Goal: Information Seeking & Learning: Learn about a topic

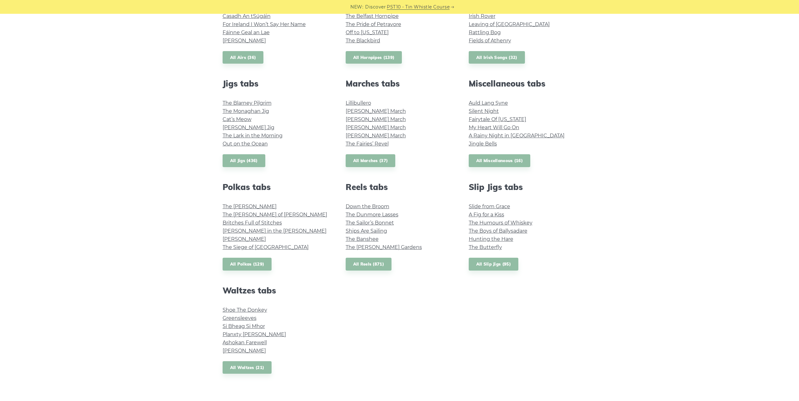
scroll to position [314, 0]
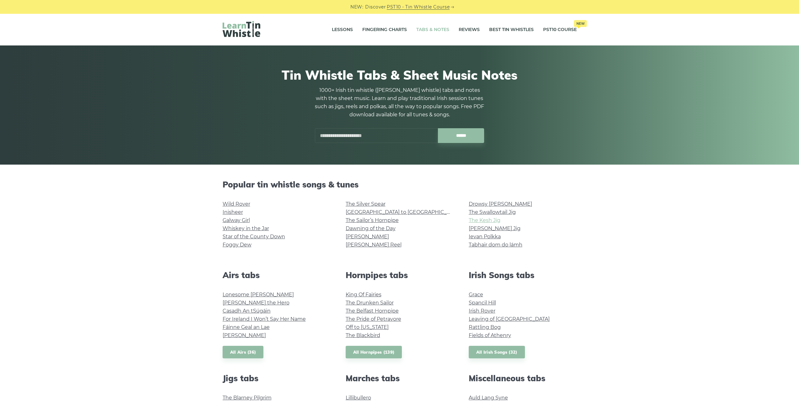
click at [494, 220] on link "The Kesh Jig" at bounding box center [485, 221] width 32 height 6
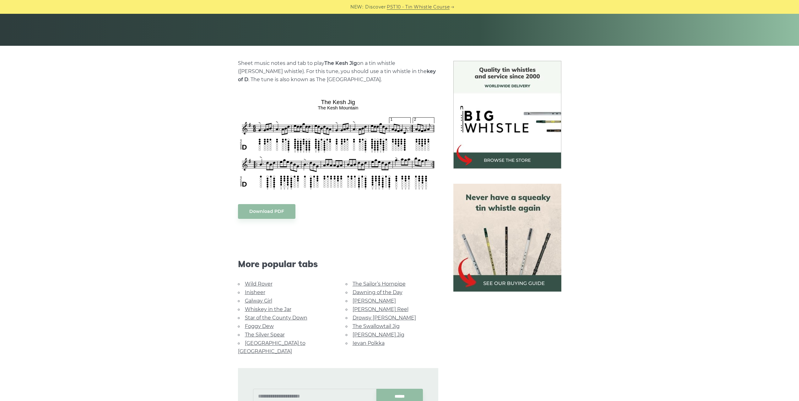
scroll to position [126, 0]
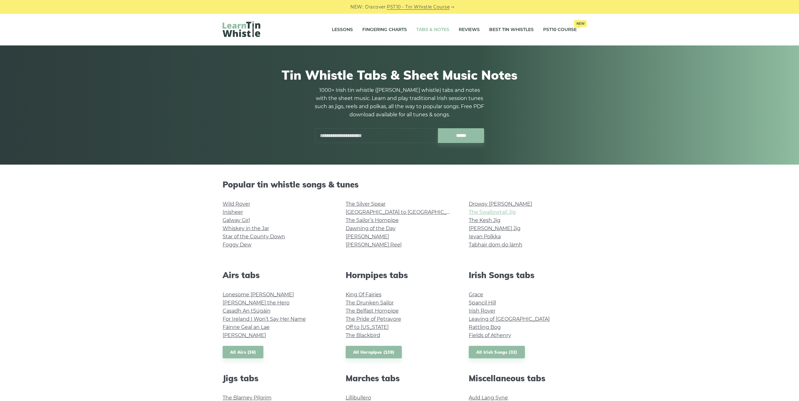
click at [508, 210] on link "The Swallowtail Jig" at bounding box center [492, 212] width 47 height 6
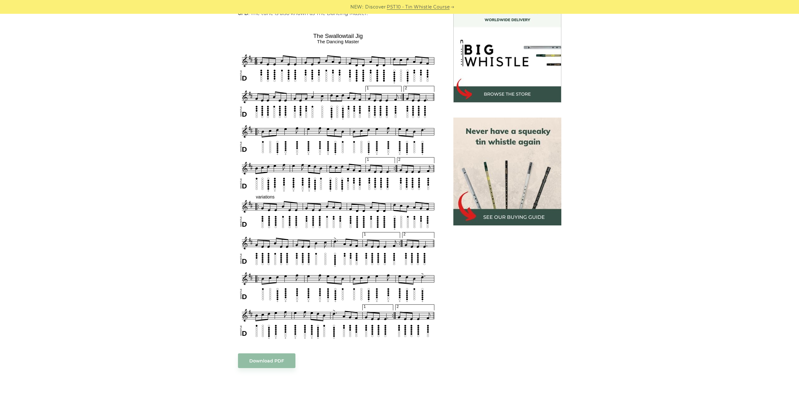
scroll to position [188, 0]
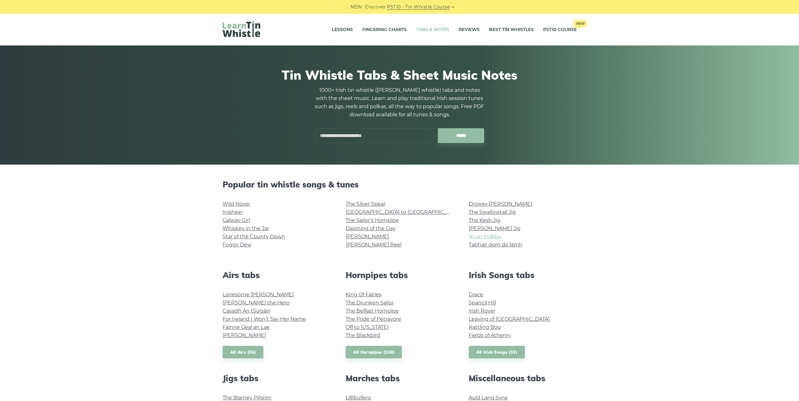
click at [492, 236] on link "Ievan Polkka" at bounding box center [485, 237] width 32 height 6
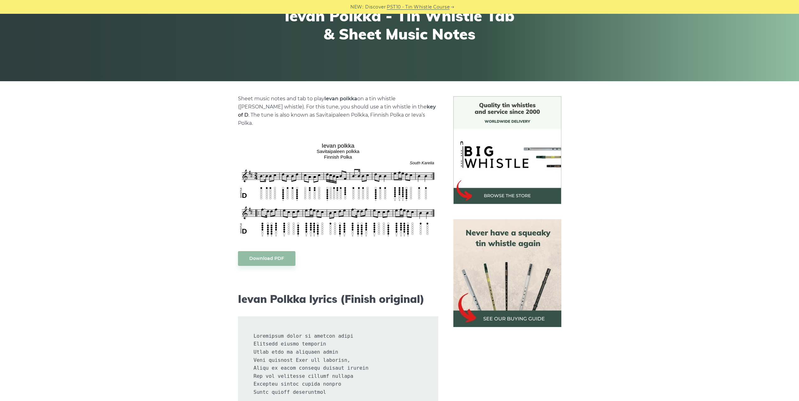
scroll to position [94, 0]
